Goal: Transaction & Acquisition: Purchase product/service

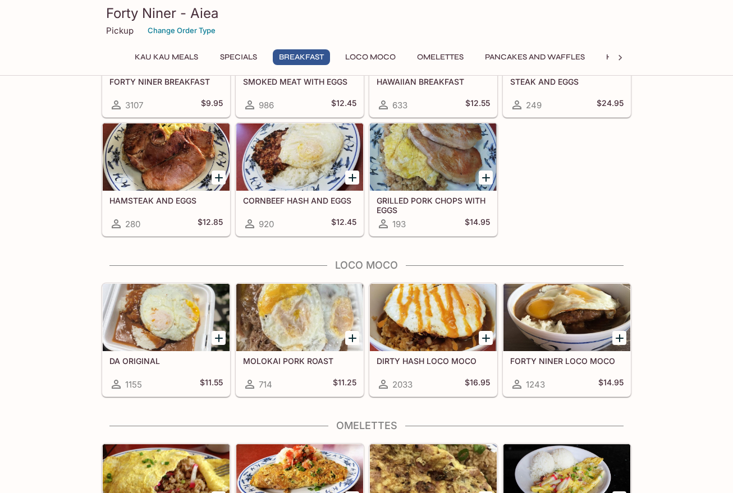
scroll to position [729, 0]
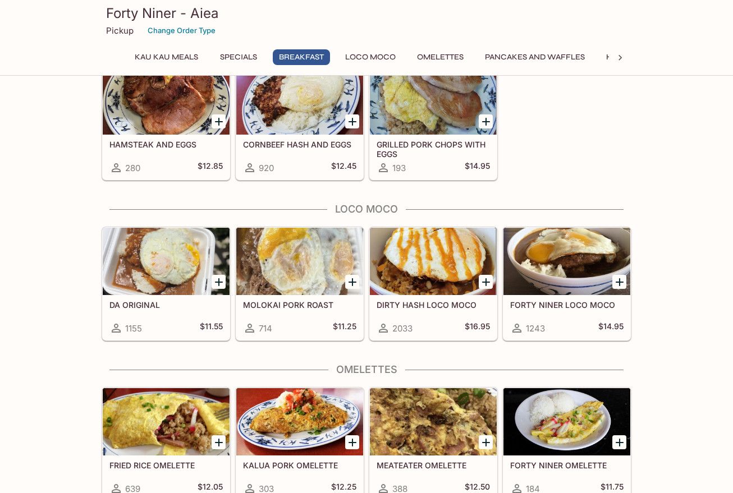
click at [237, 57] on button "Specials" at bounding box center [238, 57] width 50 height 16
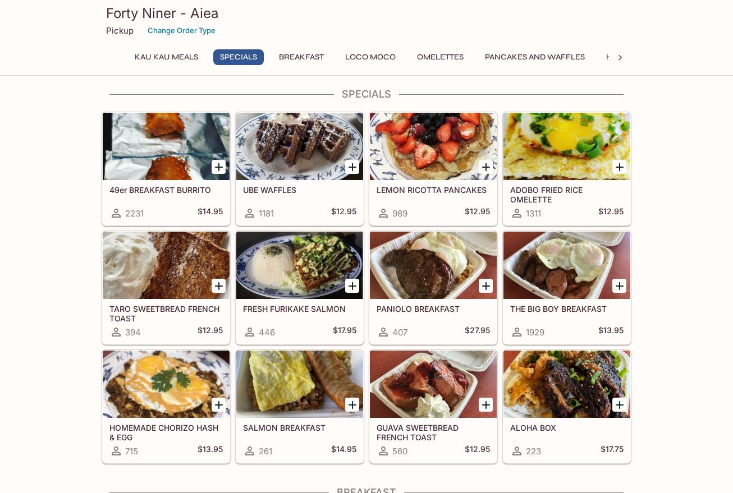
scroll to position [159, 0]
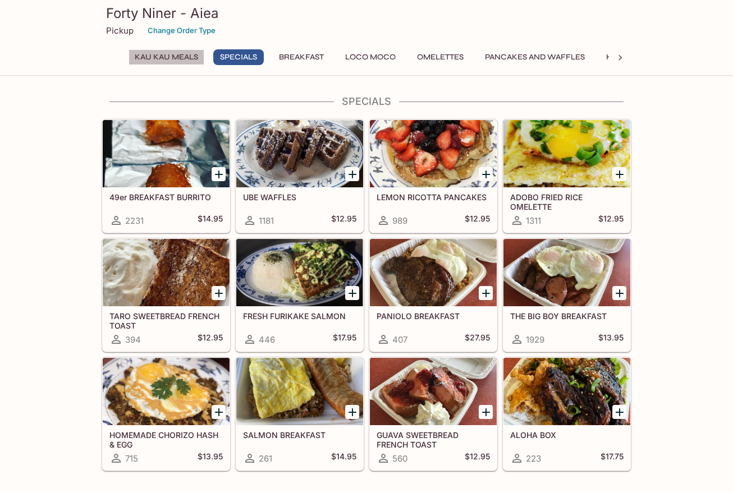
click at [165, 53] on button "Kau Kau Meals" at bounding box center [166, 57] width 76 height 16
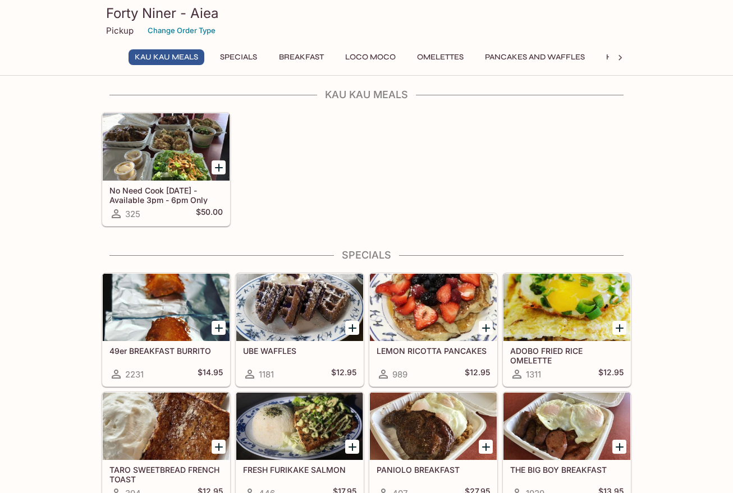
scroll to position [0, 0]
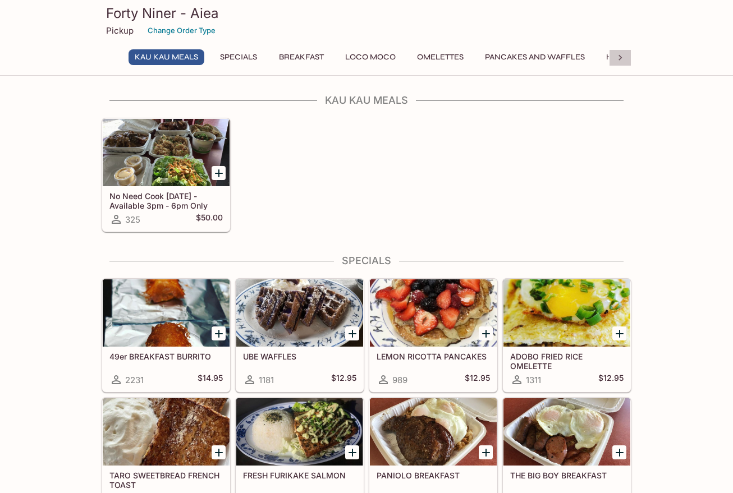
click at [621, 58] on icon at bounding box center [619, 58] width 3 height 6
click at [359, 54] on button "Plates" at bounding box center [359, 57] width 50 height 16
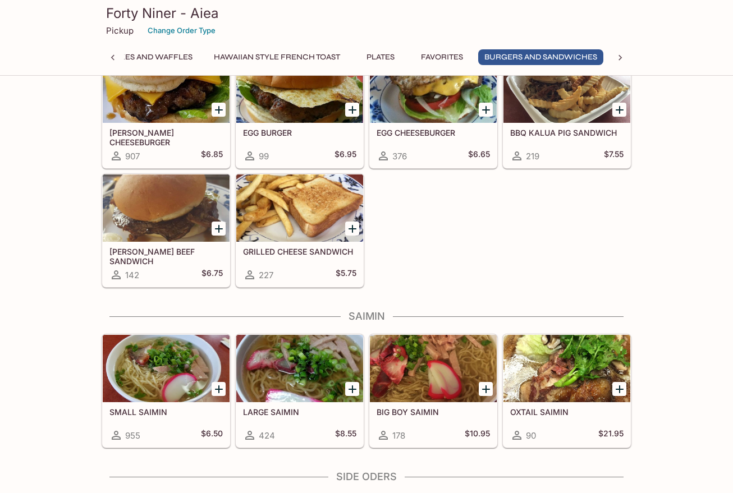
scroll to position [2677, 0]
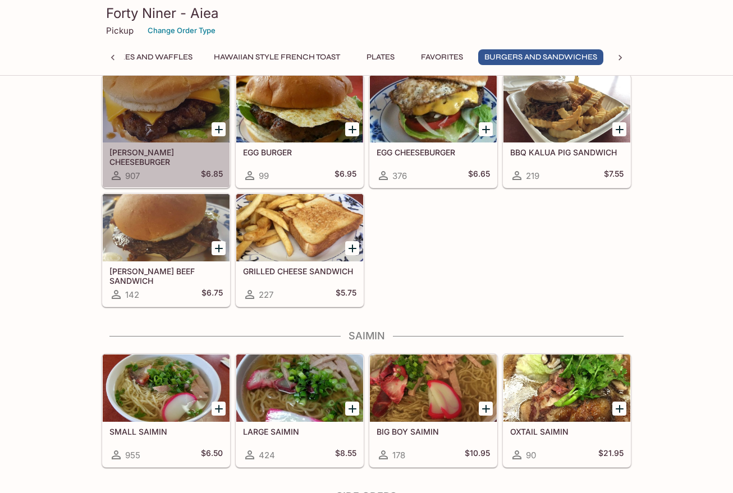
click at [164, 148] on h5 "[PERSON_NAME] CHEESEBURGER" at bounding box center [165, 157] width 113 height 19
